Goal: Information Seeking & Learning: Learn about a topic

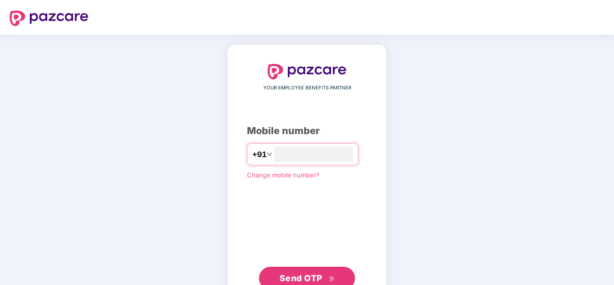
type input "**********"
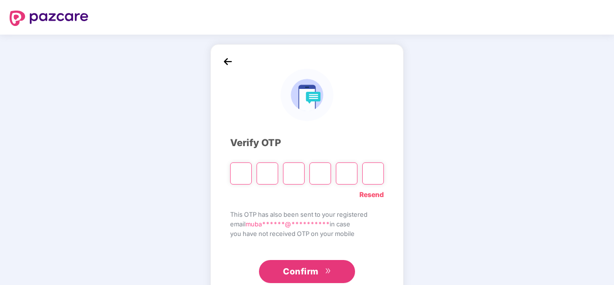
type input "*"
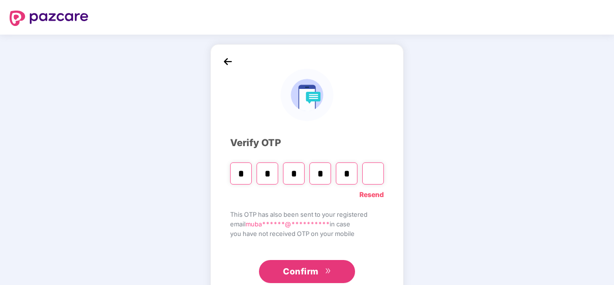
type input "*"
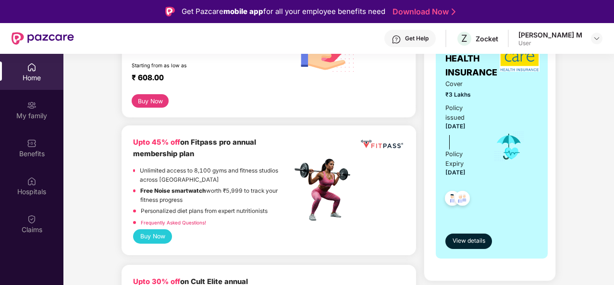
scroll to position [197, 0]
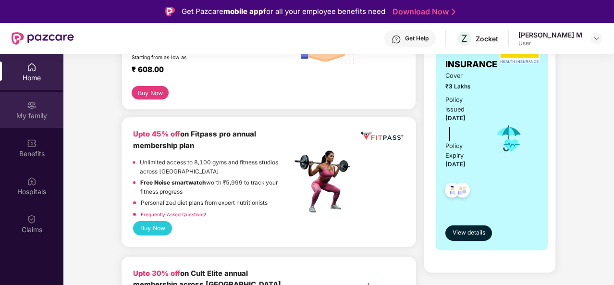
click at [39, 103] on div "My family" at bounding box center [31, 110] width 63 height 36
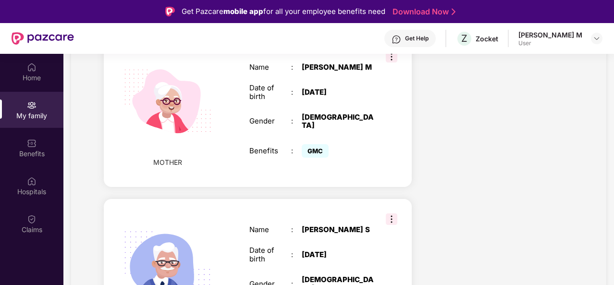
scroll to position [364, 0]
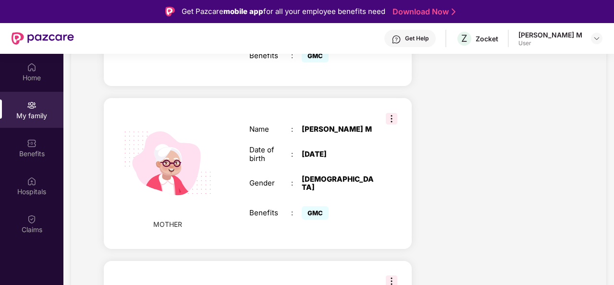
click at [391, 113] on img at bounding box center [392, 119] width 12 height 12
click at [346, 146] on div "Date of birth : [DEMOGRAPHIC_DATA]" at bounding box center [312, 154] width 125 height 17
click at [199, 127] on img at bounding box center [167, 163] width 111 height 111
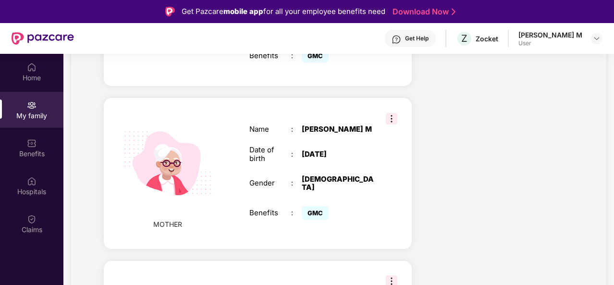
click at [326, 125] on div "[PERSON_NAME] M" at bounding box center [338, 129] width 73 height 9
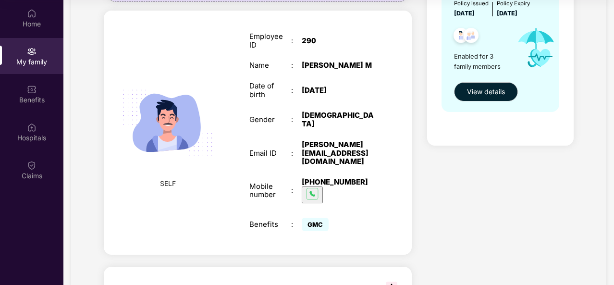
scroll to position [0, 0]
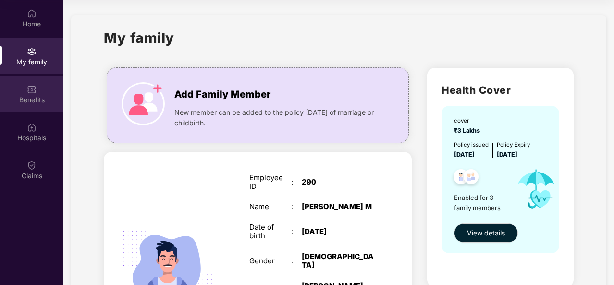
click at [27, 85] on img at bounding box center [32, 90] width 10 height 10
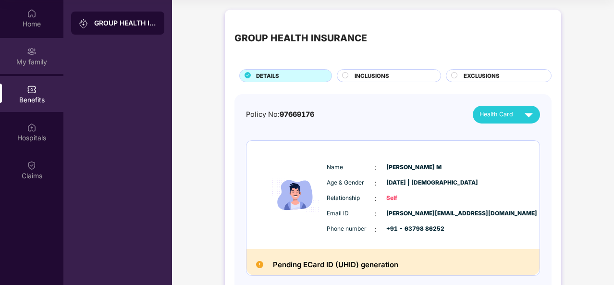
click at [36, 54] on img at bounding box center [32, 52] width 10 height 10
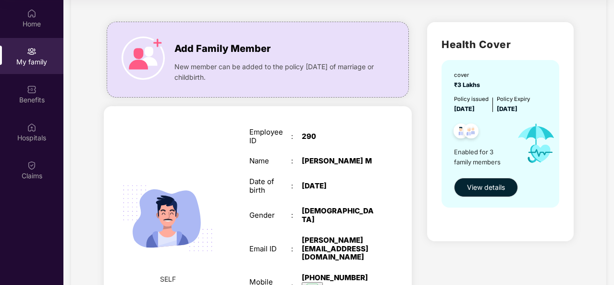
scroll to position [46, 0]
click at [488, 187] on span "View details" at bounding box center [486, 187] width 38 height 11
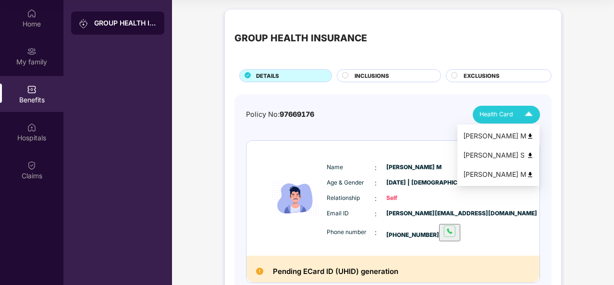
click at [534, 175] on img at bounding box center [530, 174] width 7 height 7
click at [370, 71] on div "INCLUSIONS" at bounding box center [389, 75] width 104 height 13
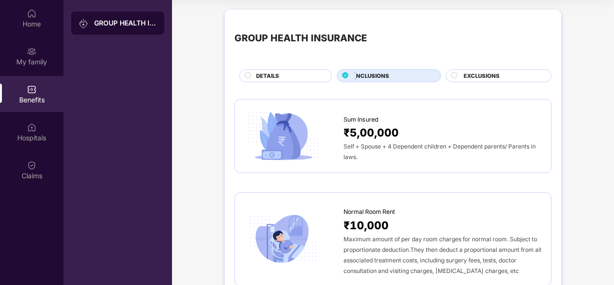
click at [370, 71] on div "INCLUSIONS" at bounding box center [389, 75] width 104 height 13
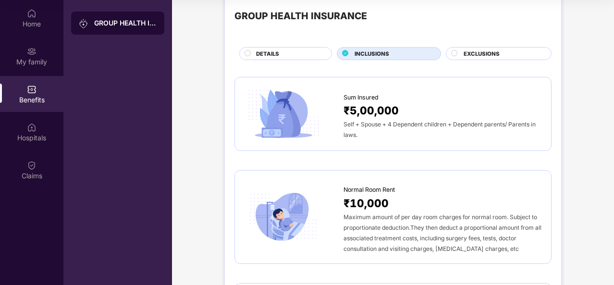
click at [308, 50] on div "DETAILS" at bounding box center [288, 55] width 75 height 10
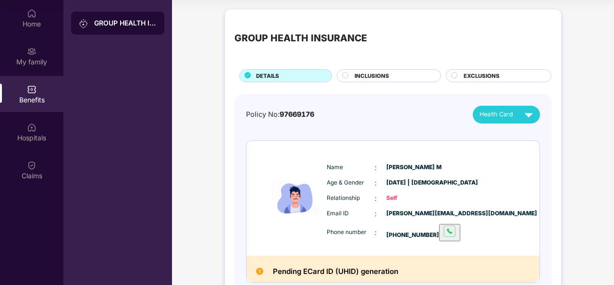
click at [477, 73] on span "EXCLUSIONS" at bounding box center [482, 76] width 36 height 9
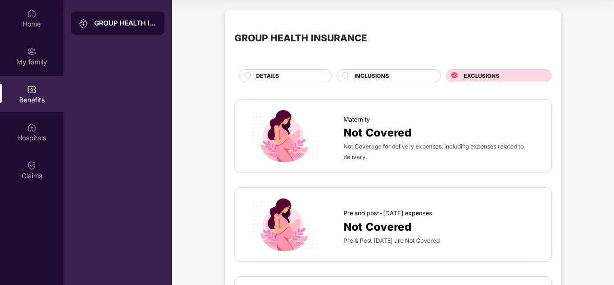
click at [310, 81] on div "DETAILS" at bounding box center [288, 77] width 75 height 10
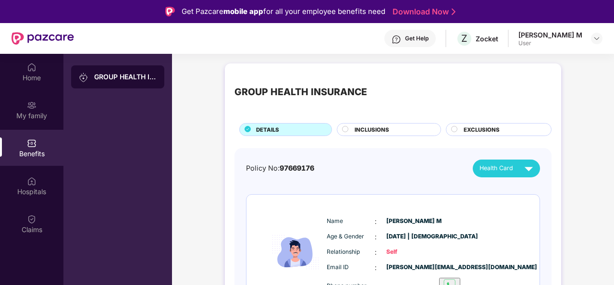
click at [25, 150] on div "Benefits" at bounding box center [31, 154] width 63 height 10
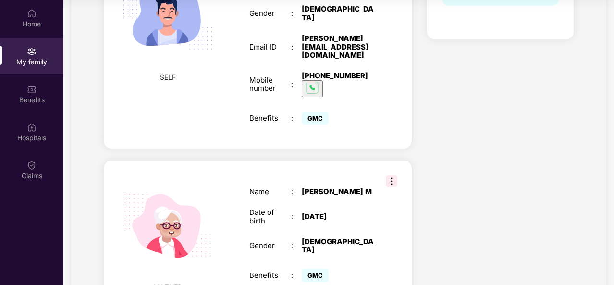
scroll to position [269, 0]
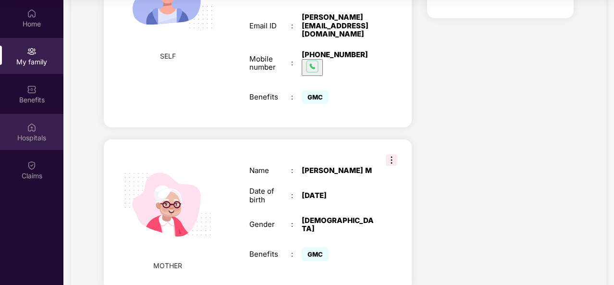
click at [39, 123] on div "Hospitals" at bounding box center [31, 132] width 63 height 36
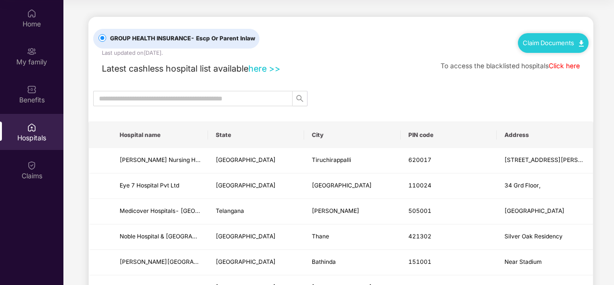
click at [273, 72] on link "here >>" at bounding box center [265, 68] width 32 height 10
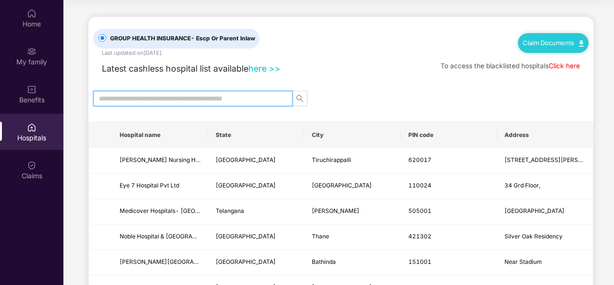
click at [249, 101] on input "text" at bounding box center [189, 98] width 180 height 11
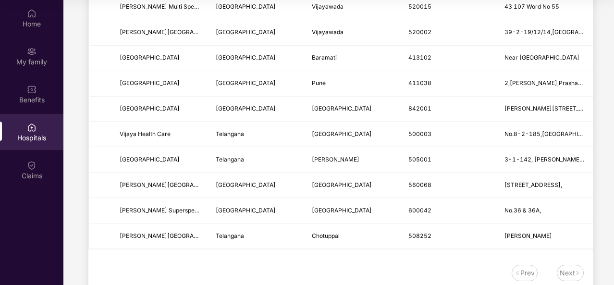
scroll to position [277, 0]
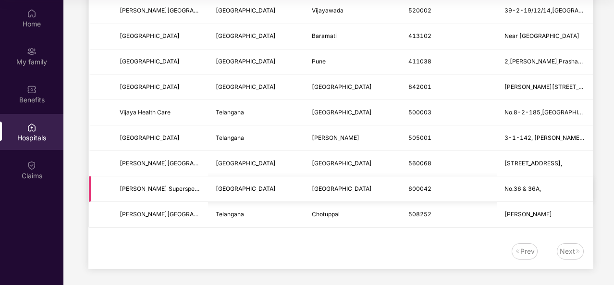
type input "*******"
click at [272, 179] on td "[GEOGRAPHIC_DATA]" at bounding box center [256, 188] width 96 height 25
click at [230, 186] on span "[GEOGRAPHIC_DATA]" at bounding box center [246, 188] width 60 height 7
click at [171, 185] on span "[PERSON_NAME] Superspeciality Hospital" at bounding box center [160, 189] width 81 height 9
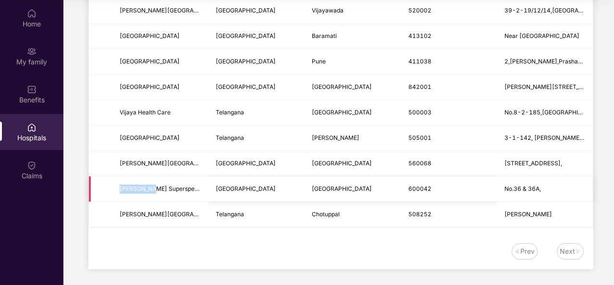
click at [102, 181] on td at bounding box center [100, 188] width 23 height 25
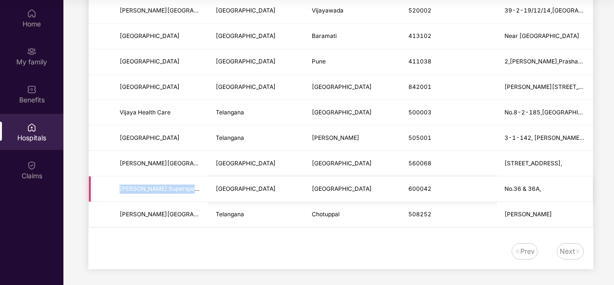
click at [102, 181] on td at bounding box center [100, 188] width 23 height 25
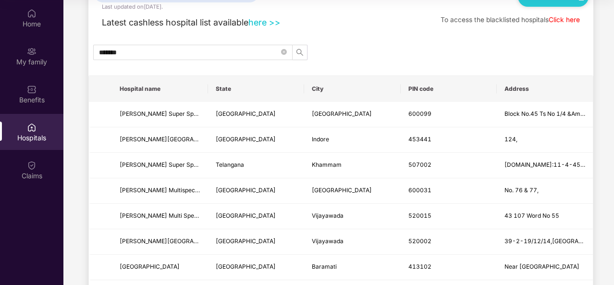
scroll to position [0, 0]
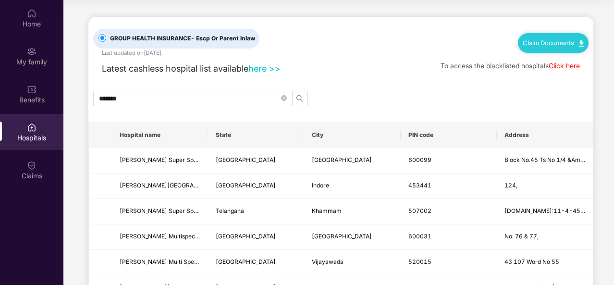
click at [528, 49] on div "Claim Documents" at bounding box center [553, 42] width 71 height 19
click at [570, 43] on link "Claim Documents" at bounding box center [553, 43] width 61 height 8
click at [578, 60] on link "Claim Form" at bounding box center [556, 60] width 63 height 21
click at [565, 42] on link "Claim Documents" at bounding box center [553, 43] width 61 height 8
click at [571, 77] on link "Claim Process" at bounding box center [556, 79] width 63 height 21
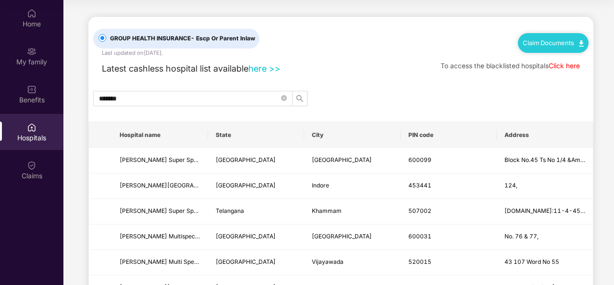
click at [261, 67] on link "here >>" at bounding box center [265, 68] width 32 height 10
